Goal: Transaction & Acquisition: Purchase product/service

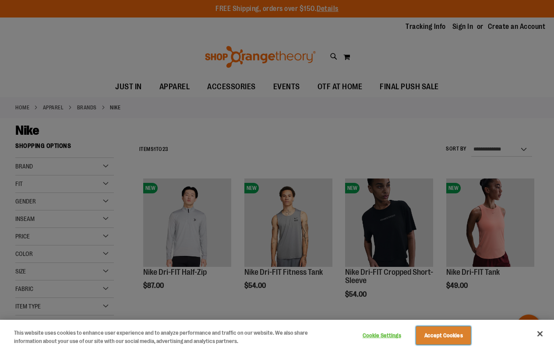
click at [454, 336] on button "Accept Cookies" at bounding box center [443, 336] width 55 height 18
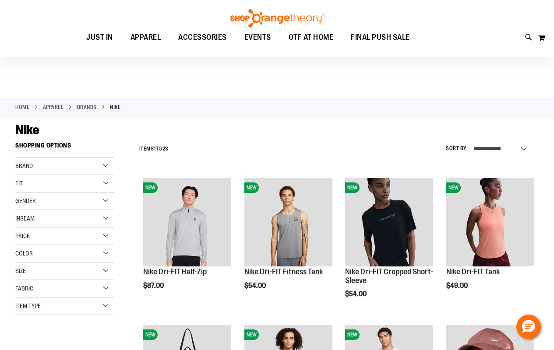
scroll to position [131, 0]
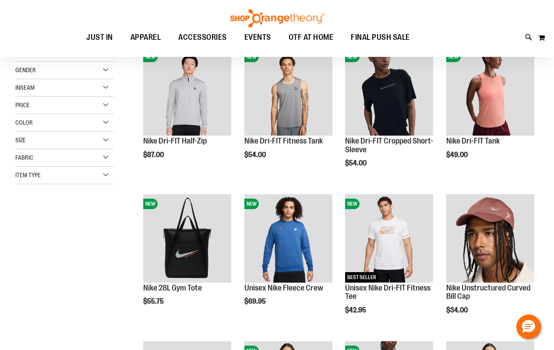
click at [175, 141] on link "Nike Dri-FIT Half-Zip" at bounding box center [175, 141] width 64 height 9
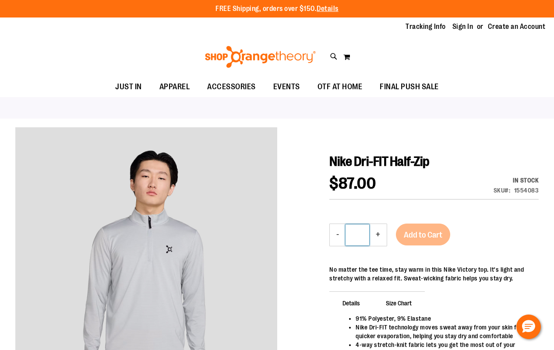
click at [357, 244] on input "*" at bounding box center [358, 235] width 24 height 21
type input "*"
click at [346, 64] on button "My Cart" at bounding box center [346, 57] width 7 height 14
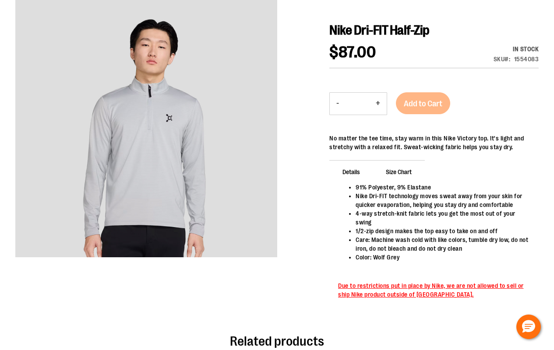
scroll to position [263, 0]
